Goal: Task Accomplishment & Management: Manage account settings

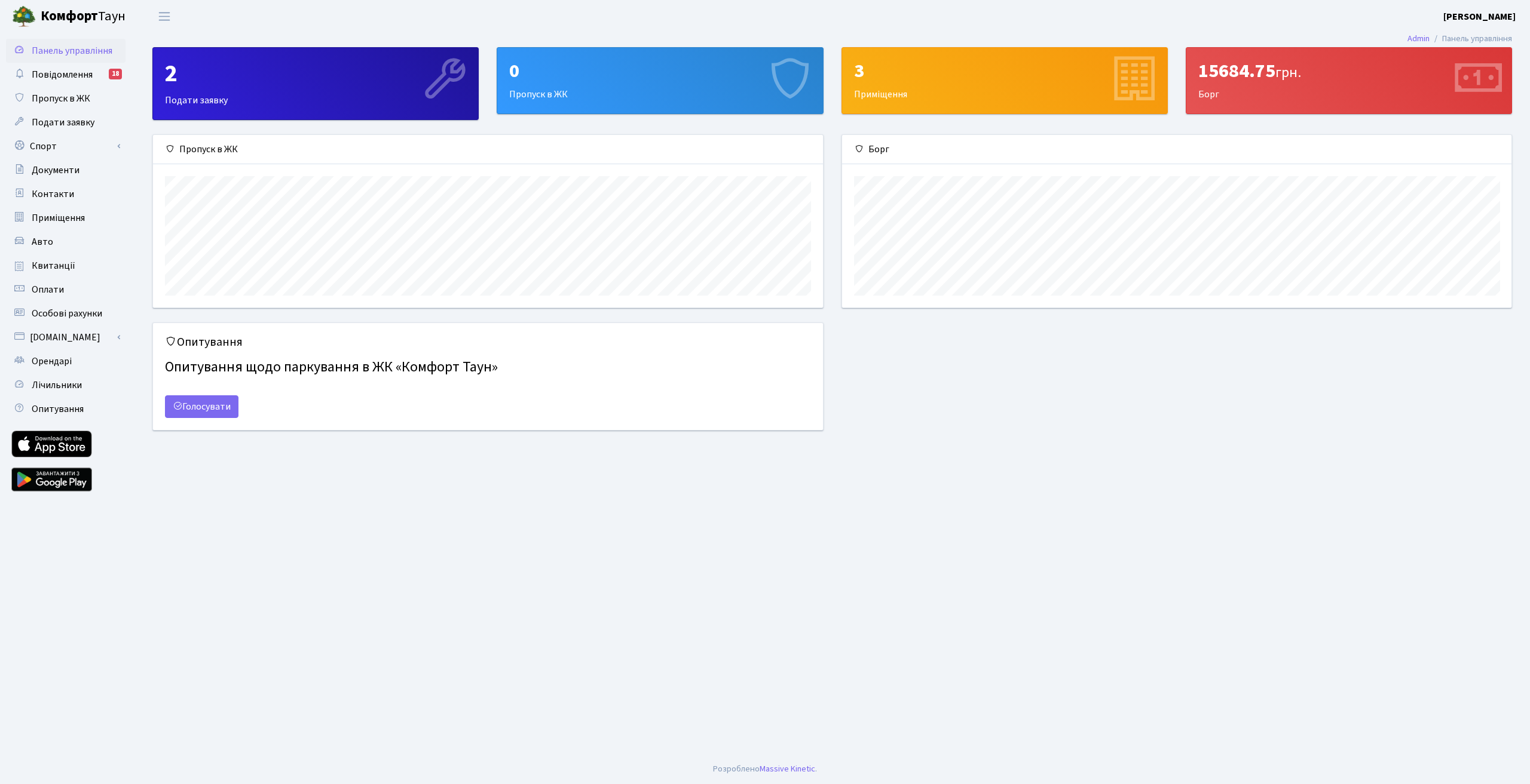
scroll to position [172, 670]
click at [63, 280] on link "Оплати" at bounding box center [65, 289] width 119 height 24
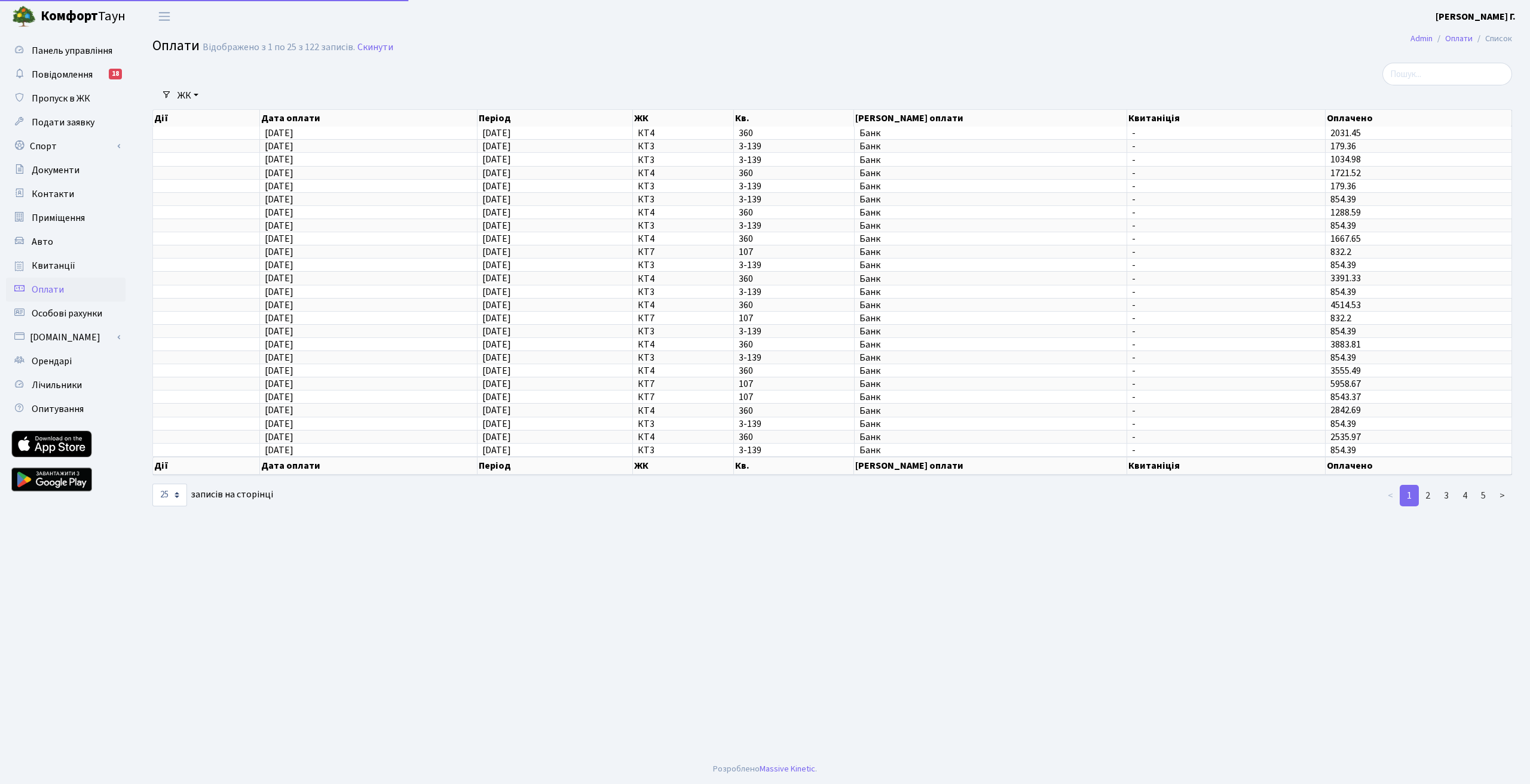
select select "25"
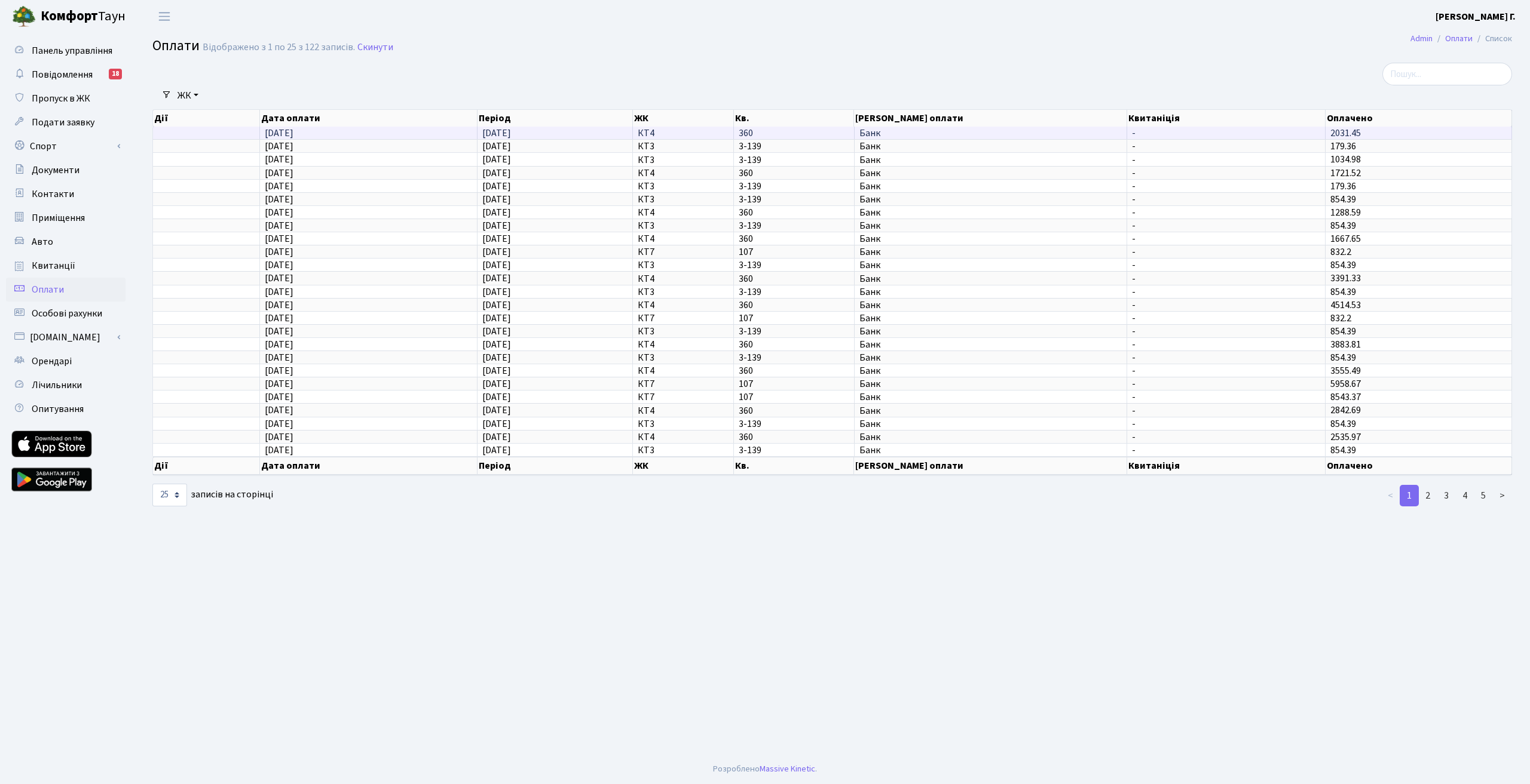
drag, startPoint x: 1334, startPoint y: 132, endPoint x: 1357, endPoint y: 132, distance: 23.0
click at [1357, 132] on span "2031.45" at bounding box center [1346, 134] width 30 height 13
click at [278, 138] on span "21.08.2025" at bounding box center [279, 134] width 28 height 13
drag, startPoint x: 1382, startPoint y: 134, endPoint x: 1305, endPoint y: 142, distance: 77.4
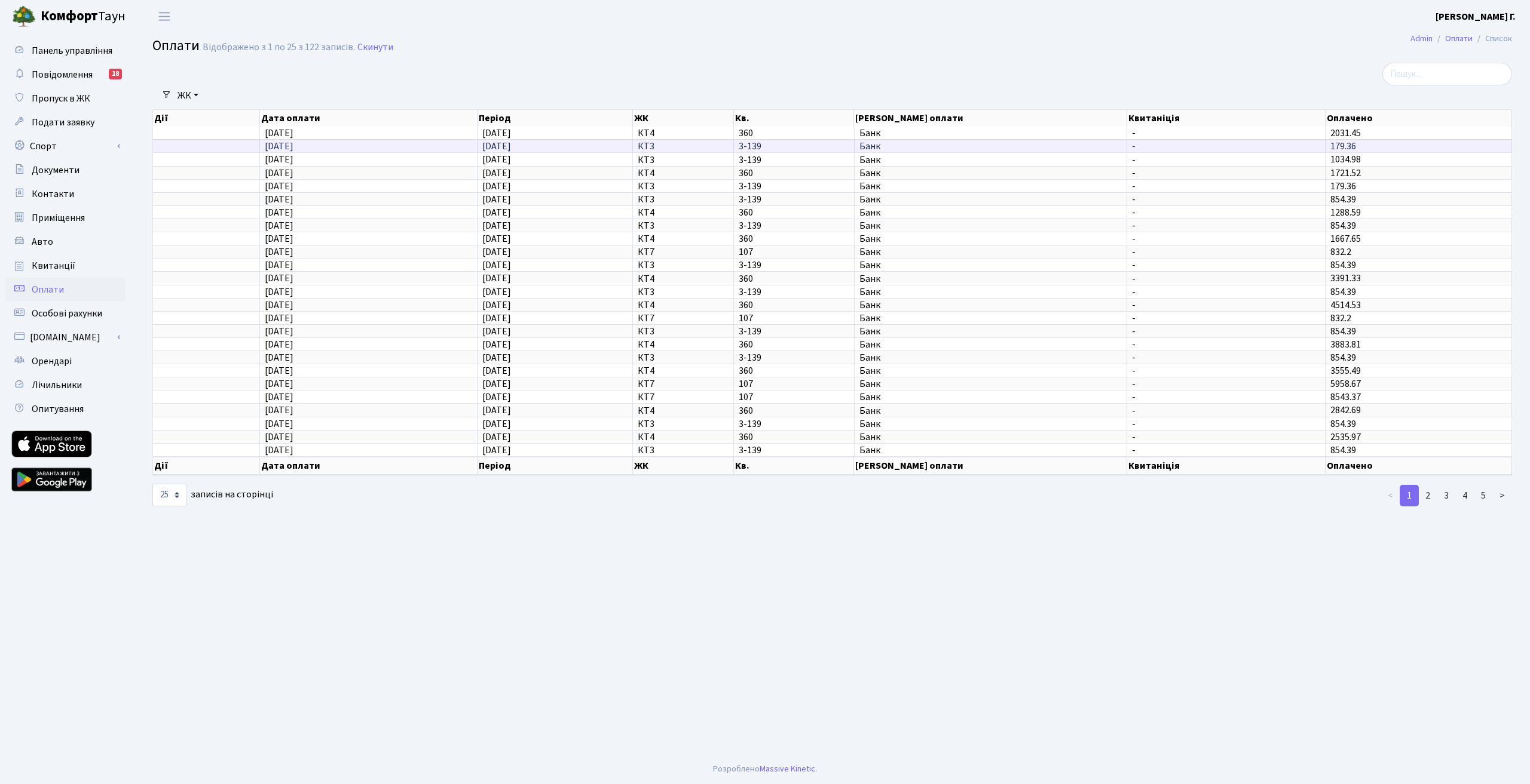
click at [1326, 136] on td "2031.45" at bounding box center [1418, 133] width 187 height 12
click at [55, 263] on span "Квитанції" at bounding box center [53, 266] width 44 height 13
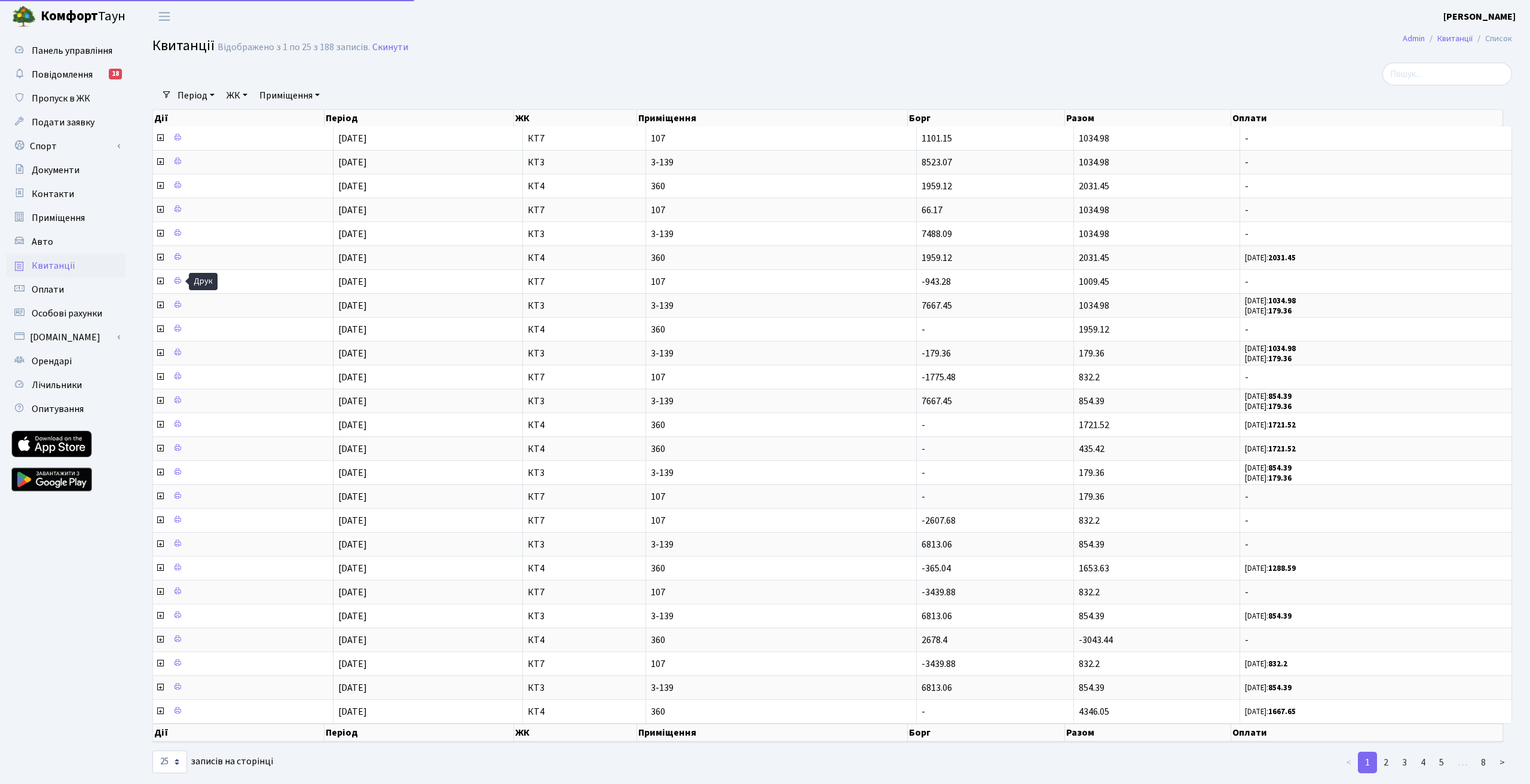
select select "25"
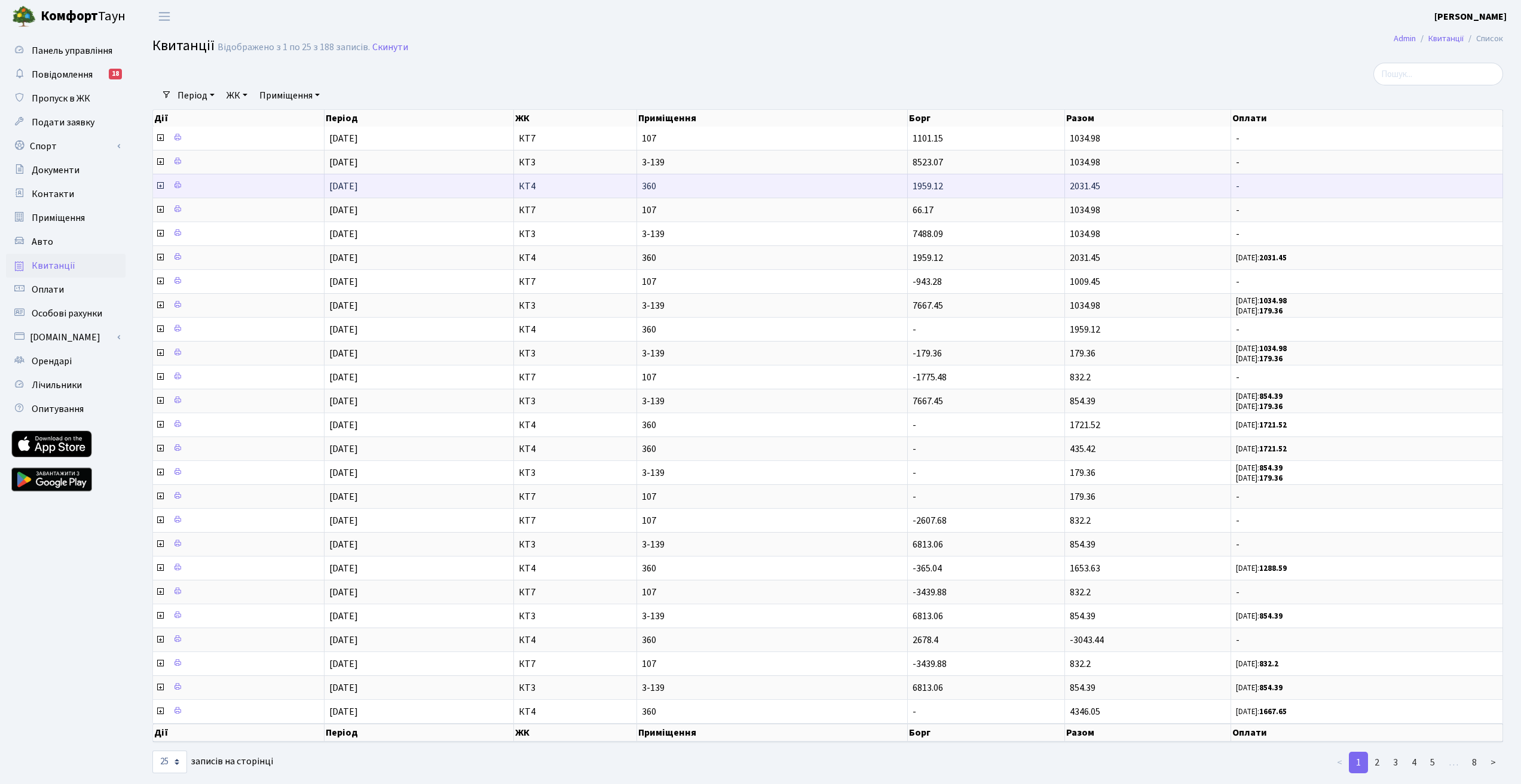
click at [159, 187] on icon at bounding box center [160, 186] width 9 height 9
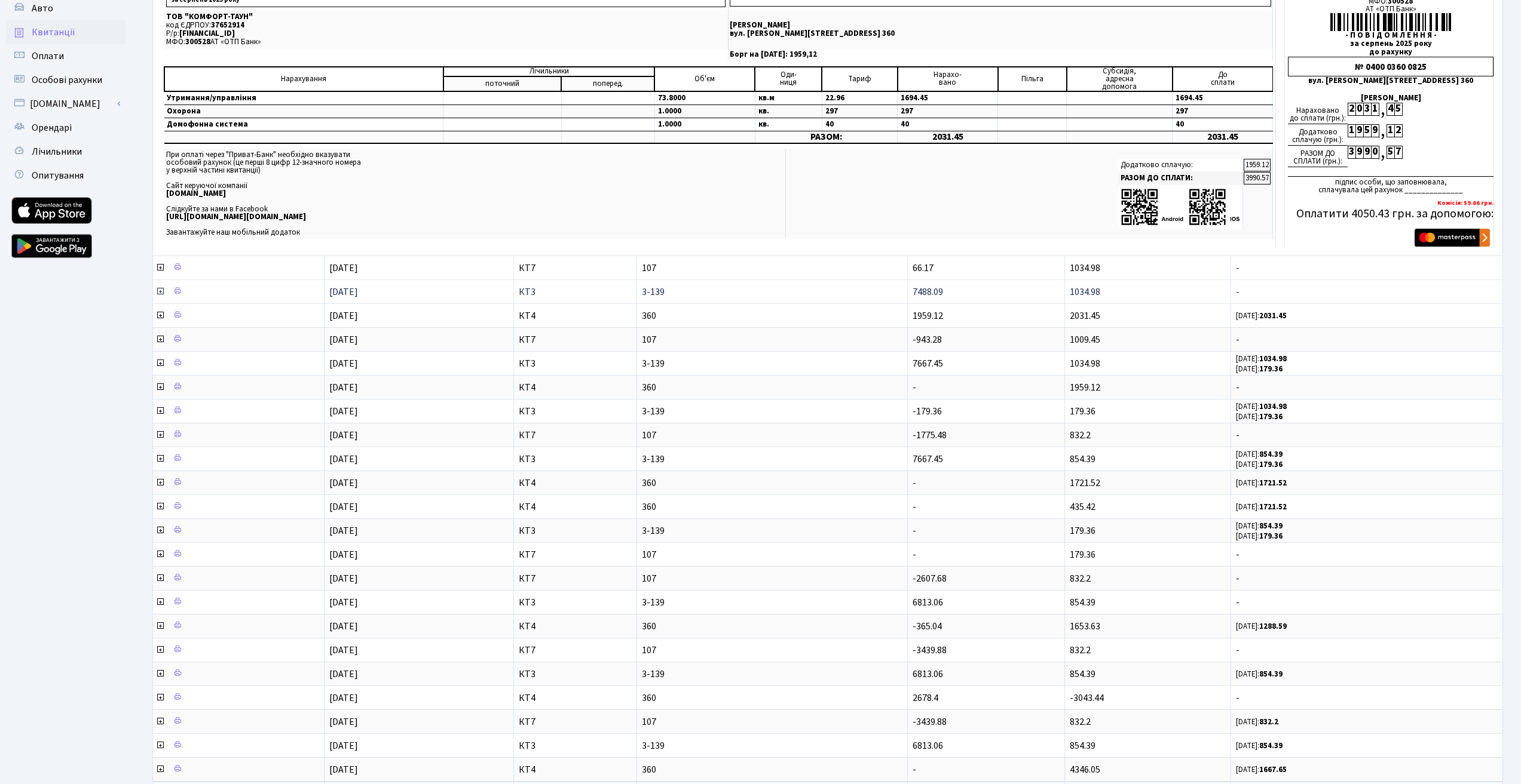
scroll to position [239, 0]
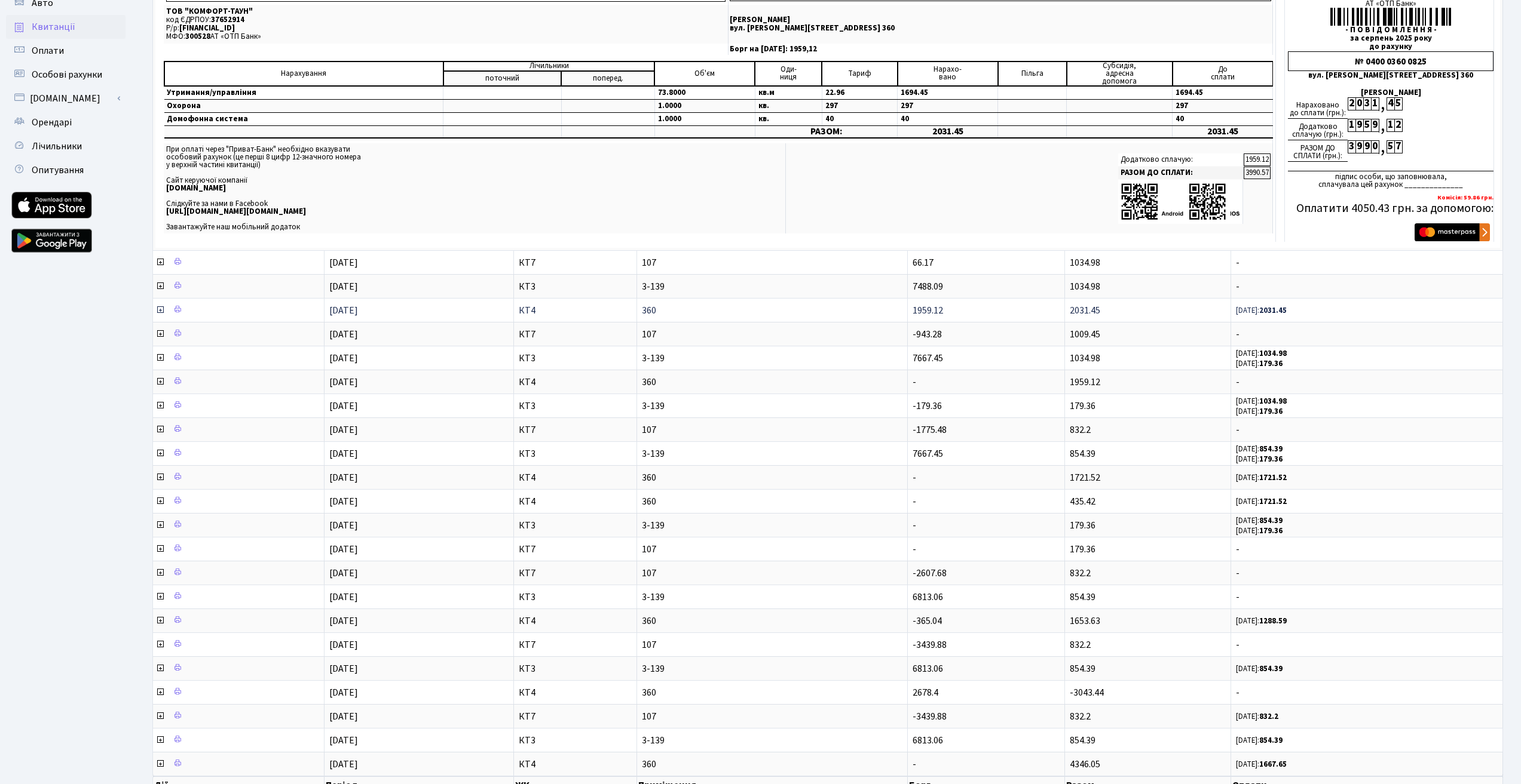
click at [158, 309] on icon at bounding box center [160, 310] width 9 height 9
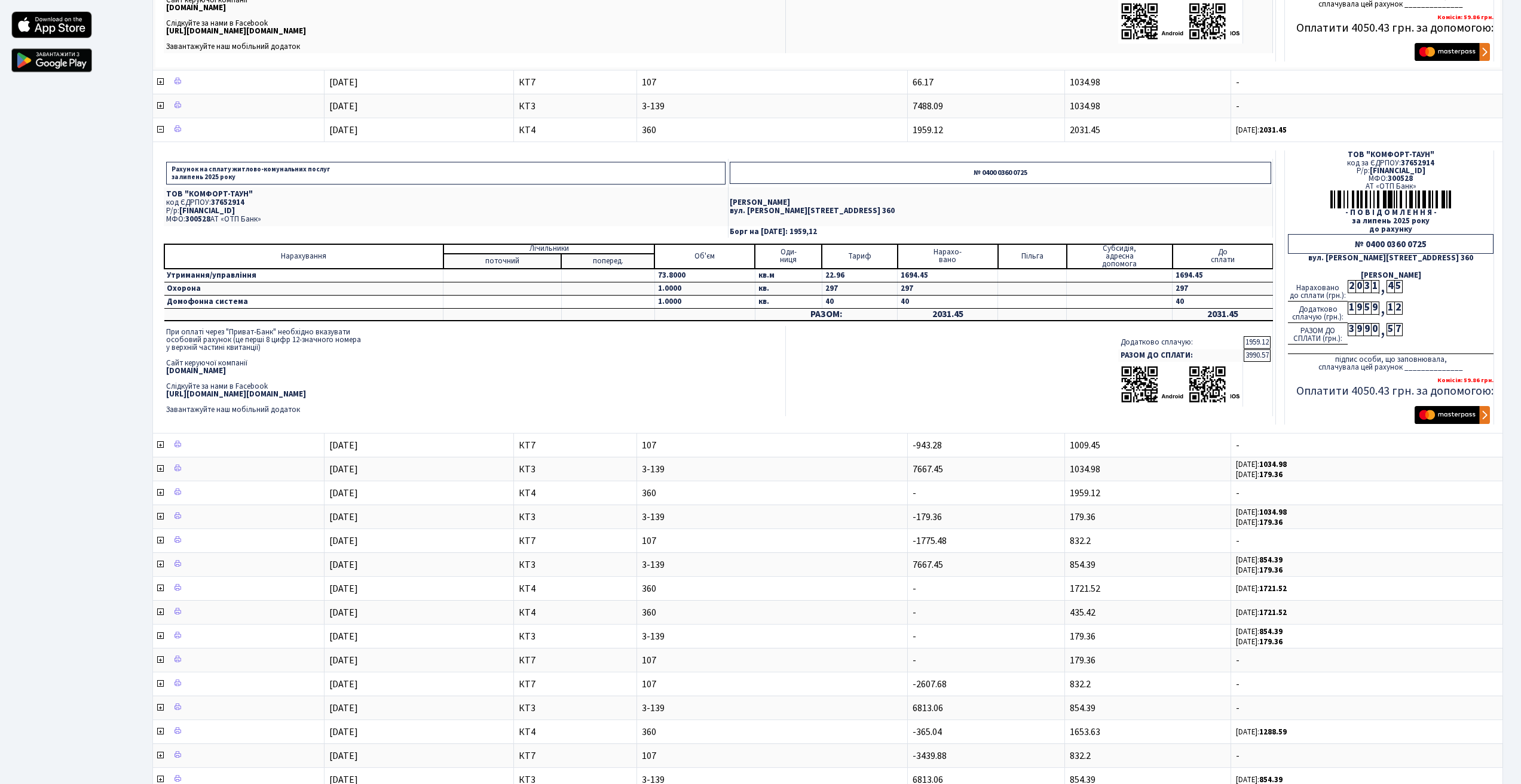
scroll to position [478, 0]
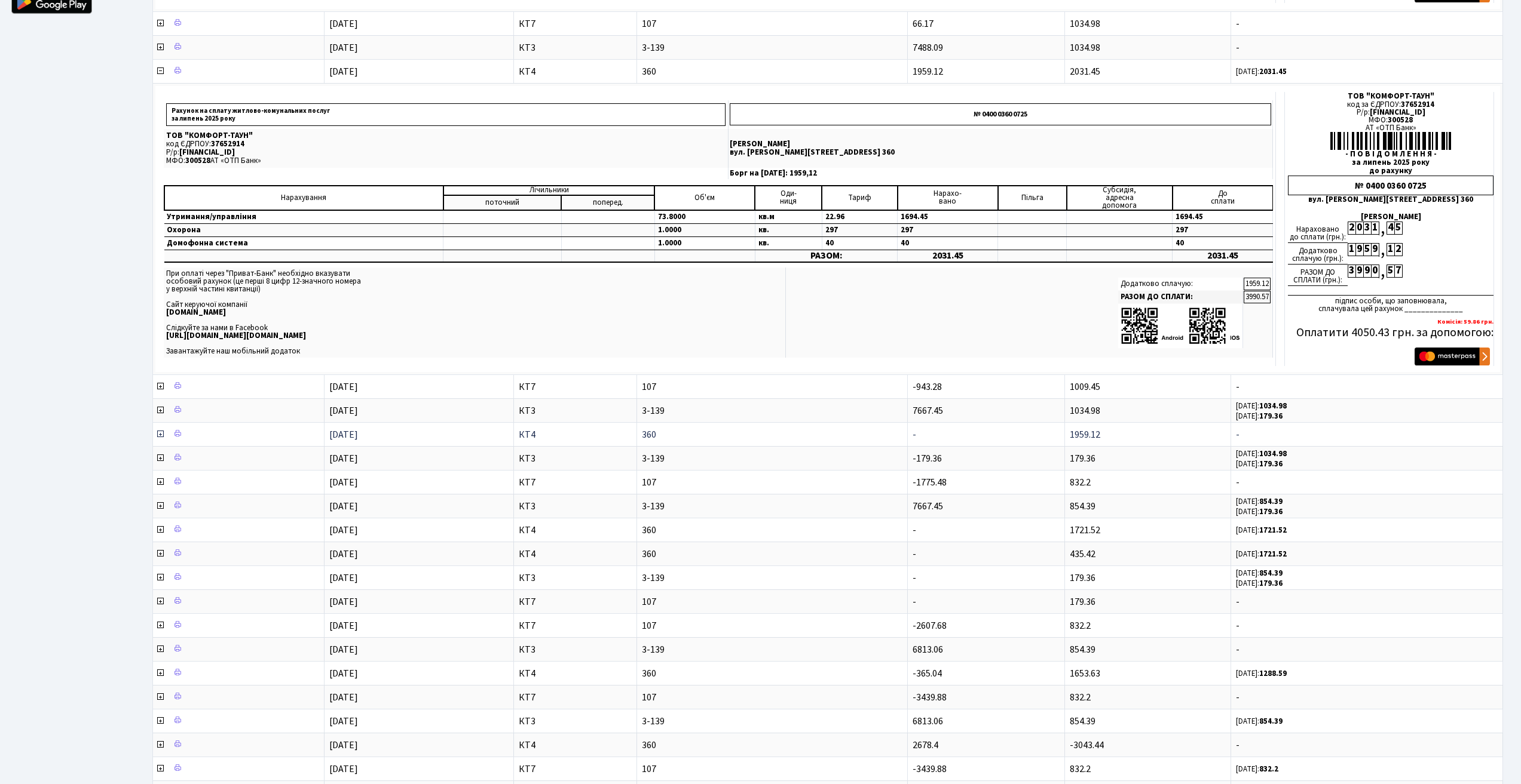
click at [163, 436] on icon at bounding box center [160, 435] width 9 height 9
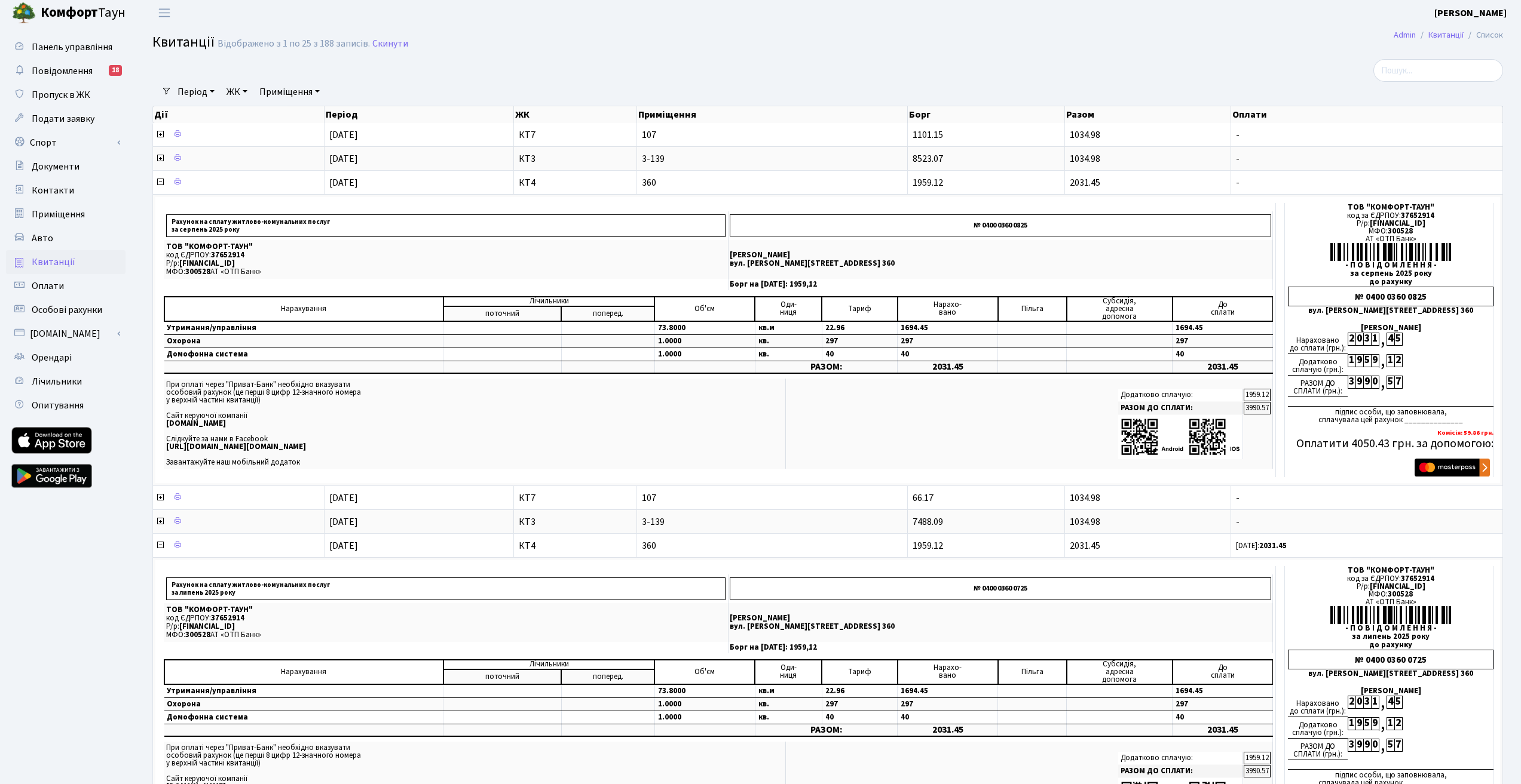
scroll to position [0, 0]
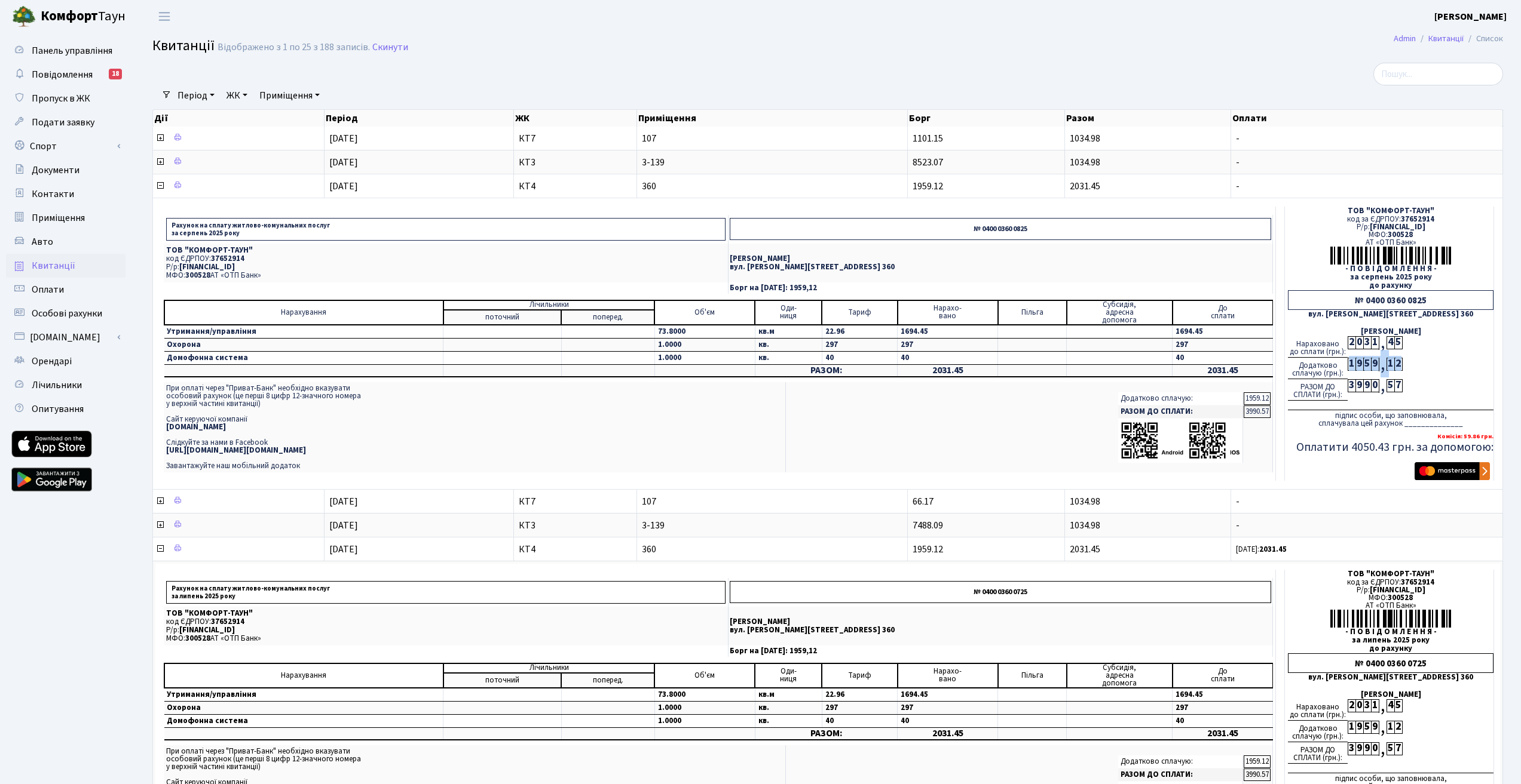
drag, startPoint x: 1350, startPoint y: 362, endPoint x: 1411, endPoint y: 362, distance: 61.0
click at [1405, 362] on div "Додатково сплачую (грн.): 1 9 5 9 , 1 2" at bounding box center [1390, 368] width 206 height 22
click at [1430, 346] on div "Нараховано до сплати (грн.): 2 0 3 1 , 4 5" at bounding box center [1390, 347] width 206 height 22
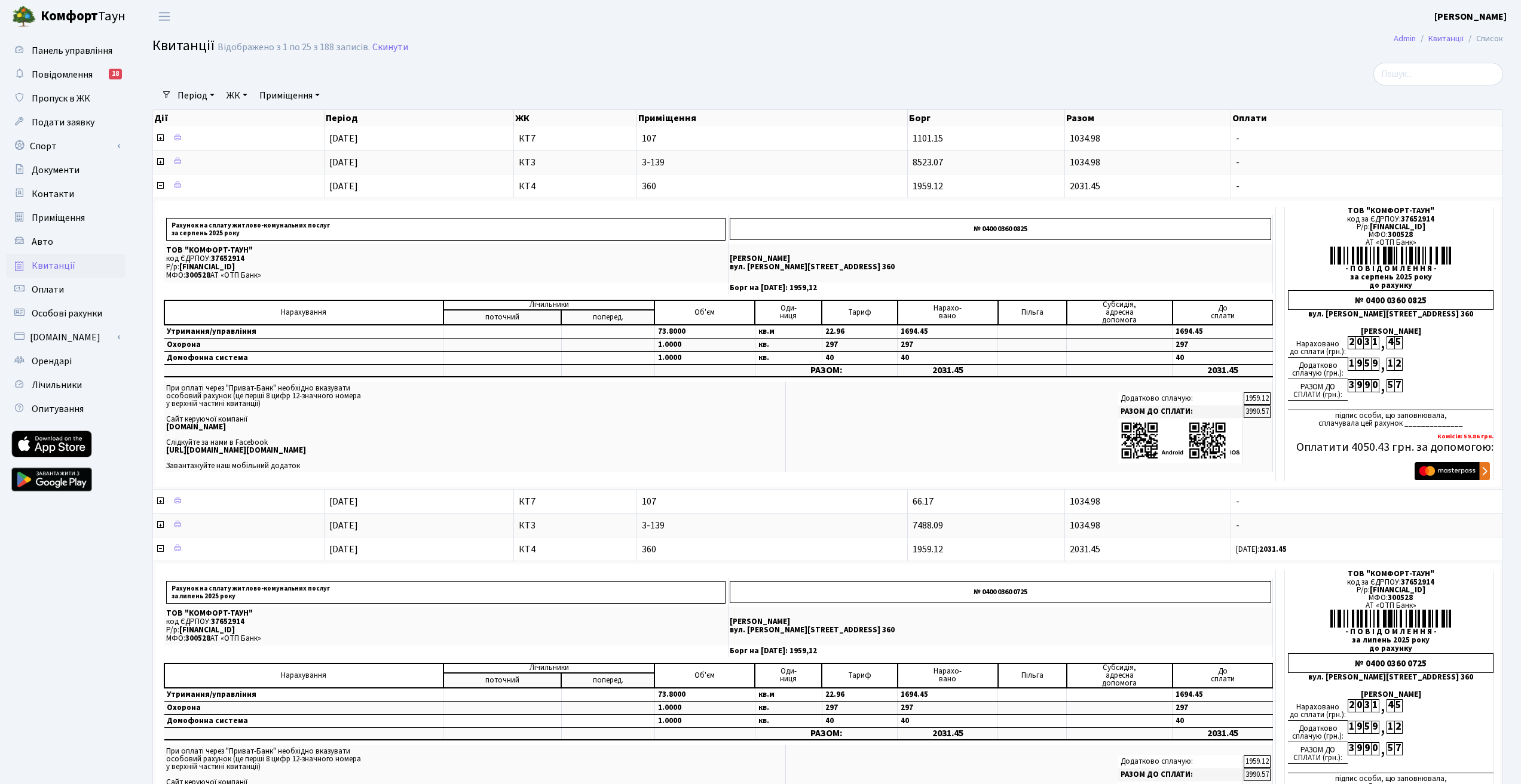
click at [1470, 13] on b "[PERSON_NAME]" at bounding box center [1470, 17] width 72 height 13
click at [1436, 62] on link "Вийти" at bounding box center [1446, 65] width 119 height 19
